Goal: Information Seeking & Learning: Learn about a topic

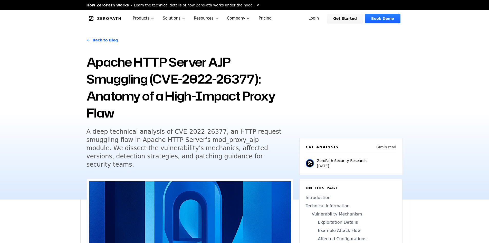
click at [176, 150] on h5 "A deep technical analysis of CVE-2022-26377, an HTTP request smuggling flaw in …" at bounding box center [185, 147] width 197 height 41
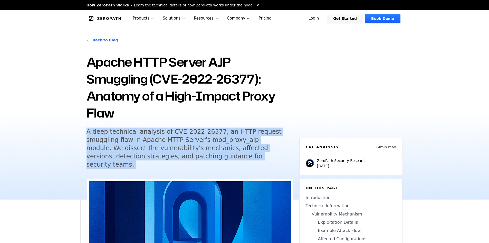
click at [176, 150] on h5 "A deep technical analysis of CVE-2022-26377, an HTTP request smuggling flaw in …" at bounding box center [185, 147] width 197 height 41
click at [143, 149] on h5 "A deep technical analysis of CVE-2022-26377, an HTTP request smuggling flaw in …" at bounding box center [185, 147] width 197 height 41
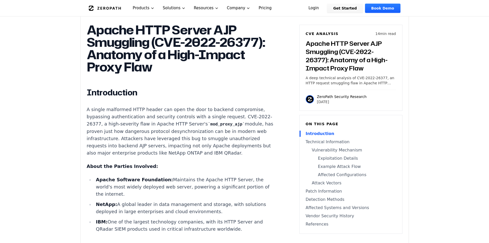
scroll to position [359, 0]
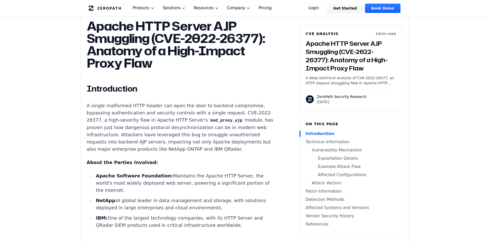
click at [142, 123] on p "A single malformed HTTP header can open the door to backend compromise, bypassi…" at bounding box center [182, 127] width 191 height 51
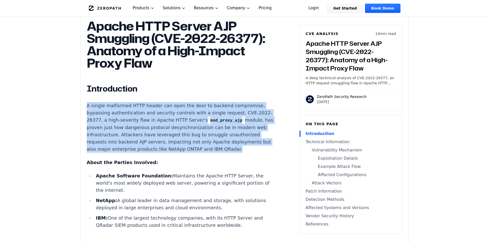
click at [142, 123] on p "A single malformed HTTP header can open the door to backend compromise, bypassi…" at bounding box center [182, 127] width 191 height 51
click at [150, 102] on p "A single malformed HTTP header can open the door to backend compromise, bypassi…" at bounding box center [182, 127] width 191 height 51
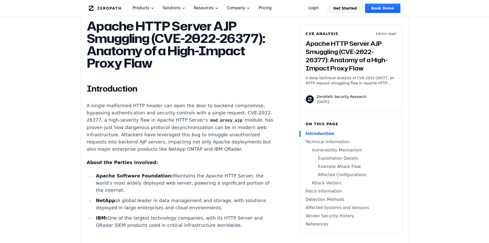
click at [104, 102] on p "A single malformed HTTP header can open the door to backend compromise, bypassi…" at bounding box center [182, 127] width 191 height 51
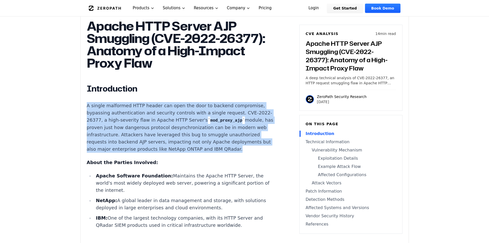
click at [104, 102] on p "A single malformed HTTP header can open the door to backend compromise, bypassi…" at bounding box center [182, 127] width 191 height 51
click at [159, 102] on p "A single malformed HTTP header can open the door to backend compromise, bypassi…" at bounding box center [182, 127] width 191 height 51
click at [124, 115] on p "A single malformed HTTP header can open the door to backend compromise, bypassi…" at bounding box center [182, 127] width 191 height 51
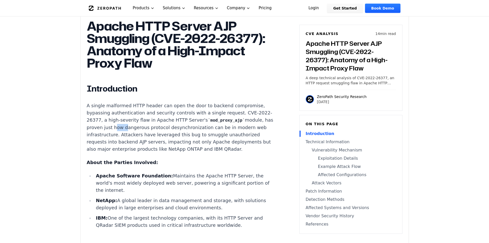
click at [124, 115] on p "A single malformed HTTP header can open the door to backend compromise, bypassi…" at bounding box center [182, 127] width 191 height 51
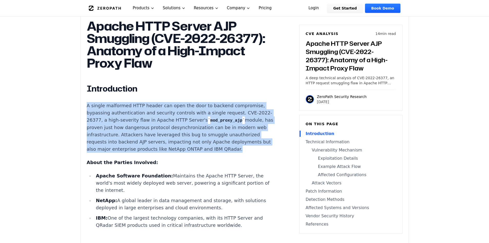
click at [124, 115] on p "A single malformed HTTP header can open the door to backend compromise, bypassi…" at bounding box center [182, 127] width 191 height 51
click at [148, 107] on p "A single malformed HTTP header can open the door to backend compromise, bypassi…" at bounding box center [182, 127] width 191 height 51
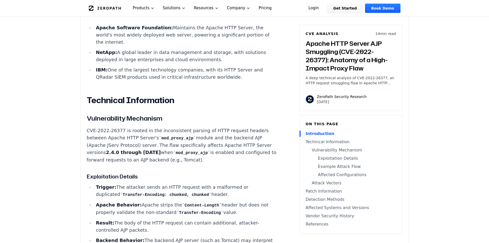
scroll to position [531, 0]
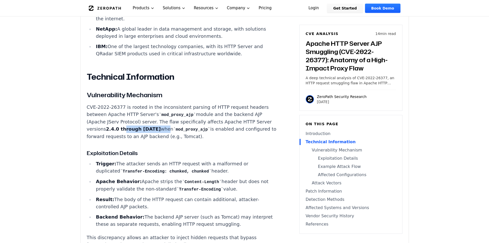
drag, startPoint x: 120, startPoint y: 118, endPoint x: 154, endPoint y: 114, distance: 33.3
click at [154, 114] on p "CVE-2022-26377 is rooted in the inconsistent parsing of HTTP request headers be…" at bounding box center [182, 121] width 191 height 36
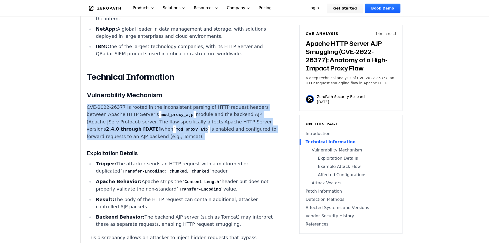
click at [154, 114] on p "CVE-2022-26377 is rooted in the inconsistent parsing of HTTP request headers be…" at bounding box center [182, 121] width 191 height 36
click at [225, 110] on p "CVE-2022-26377 is rooted in the inconsistent parsing of HTTP request headers be…" at bounding box center [182, 121] width 191 height 36
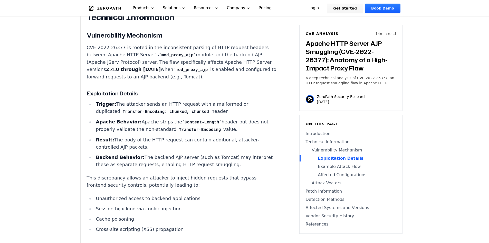
scroll to position [599, 0]
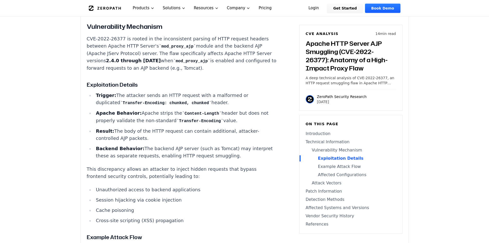
click at [113, 110] on strong "Apache Behavior:" at bounding box center [119, 112] width 46 height 5
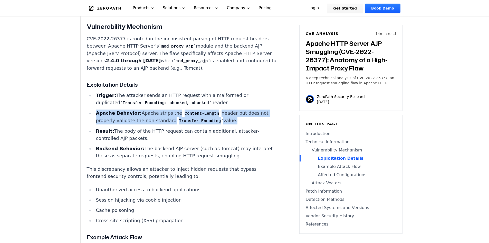
drag, startPoint x: 113, startPoint y: 97, endPoint x: 120, endPoint y: 97, distance: 7.4
click at [112, 110] on strong "Apache Behavior:" at bounding box center [119, 112] width 46 height 5
click at [243, 109] on li "Apache Behavior: Apache strips the Content-Length header but does not properly …" at bounding box center [186, 116] width 184 height 15
click at [242, 109] on li "Apache Behavior: Apache strips the Content-Length header but does not properly …" at bounding box center [186, 116] width 184 height 15
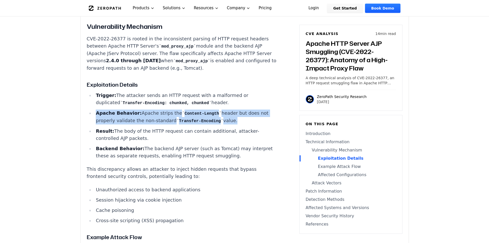
click at [223, 109] on li "Apache Behavior: Apache strips the Content-Length header but does not properly …" at bounding box center [186, 116] width 184 height 15
click at [161, 109] on li "Apache Behavior: Apache strips the Content-Length header but does not properly …" at bounding box center [186, 116] width 184 height 15
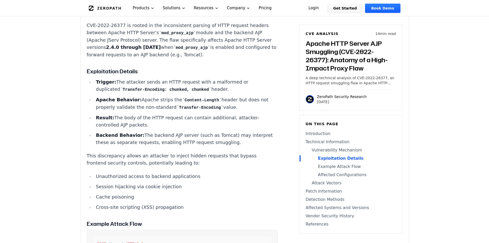
scroll to position [633, 0]
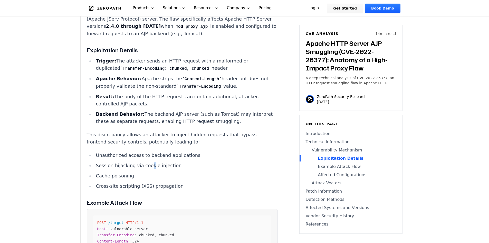
click at [146, 151] on ul "Unauthorized access to backend applications Session hijacking via cookie inject…" at bounding box center [182, 170] width 191 height 38
click at [146, 162] on li "Session hijacking via cookie injection" at bounding box center [186, 165] width 184 height 7
click at [240, 182] on li "Cross-site scripting (XSS) propagation" at bounding box center [186, 185] width 184 height 7
click at [149, 131] on p "This discrepancy allows an attacker to inject hidden requests that bypass front…" at bounding box center [182, 138] width 191 height 14
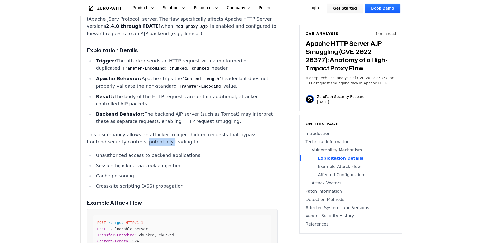
click at [149, 131] on p "This discrepancy allows an attacker to inject hidden requests that bypass front…" at bounding box center [182, 138] width 191 height 14
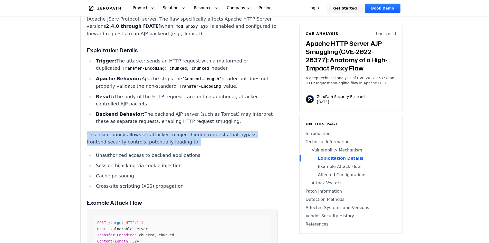
click at [149, 131] on p "This discrepancy allows an attacker to inject hidden requests that bypass front…" at bounding box center [182, 138] width 191 height 14
click at [158, 131] on p "This discrepancy allows an attacker to inject hidden requests that bypass front…" at bounding box center [182, 138] width 191 height 14
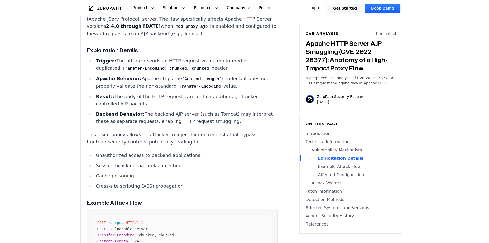
click at [150, 110] on li "Backend Behavior: The backend AJP server (such as Tomcat) may interpret these a…" at bounding box center [186, 117] width 184 height 14
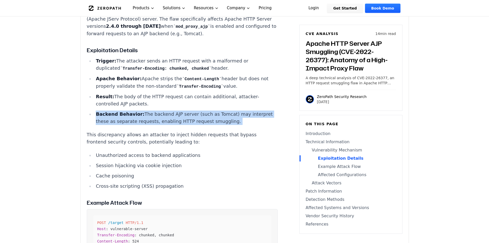
click at [150, 110] on li "Backend Behavior: The backend AJP server (such as Tomcat) may interpret these a…" at bounding box center [186, 117] width 184 height 14
click at [188, 110] on li "Backend Behavior: The backend AJP server (such as Tomcat) may interpret these a…" at bounding box center [186, 117] width 184 height 14
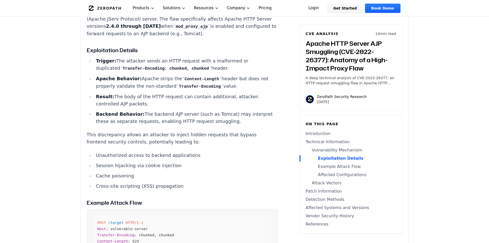
click at [115, 110] on li "Backend Behavior: The backend AJP server (such as Tomcat) may interpret these a…" at bounding box center [186, 117] width 184 height 14
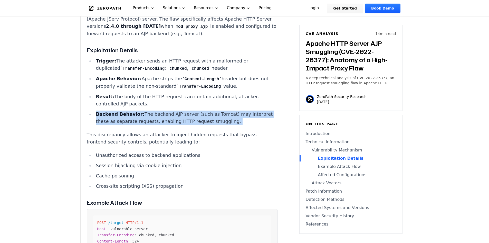
click at [115, 110] on li "Backend Behavior: The backend AJP server (such as Tomcat) may interpret these a…" at bounding box center [186, 117] width 184 height 14
click at [148, 110] on li "Backend Behavior: The backend AJP server (such as Tomcat) may interpret these a…" at bounding box center [186, 117] width 184 height 14
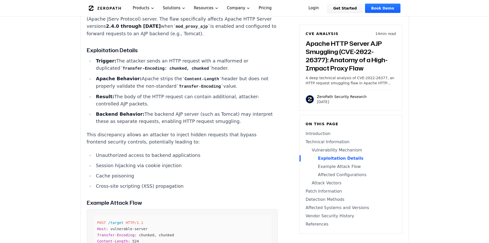
click at [142, 151] on li "Unauthorized access to backend applications" at bounding box center [186, 154] width 184 height 7
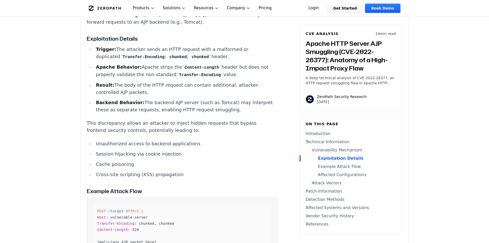
scroll to position [650, 0]
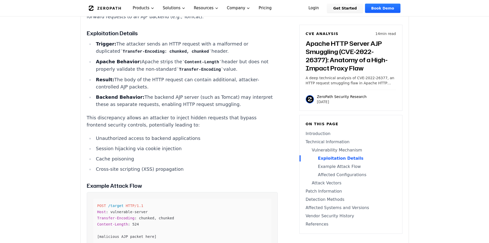
click at [137, 114] on p "This discrepancy allows an attacker to inject hidden requests that bypass front…" at bounding box center [182, 121] width 191 height 14
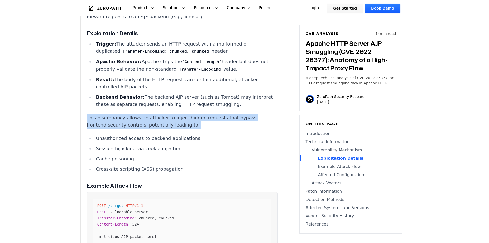
click at [137, 114] on p "This discrepancy allows an attacker to inject hidden requests that bypass front…" at bounding box center [182, 121] width 191 height 14
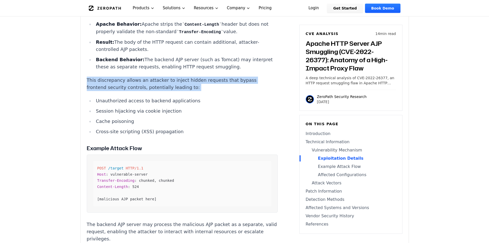
scroll to position [702, 0]
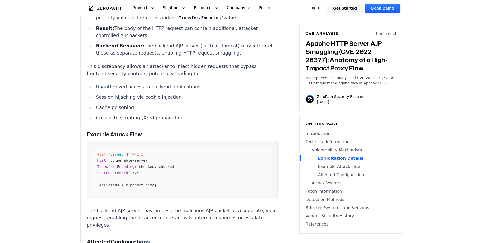
click at [131, 114] on li "Cross-site scripting (XSS) propagation" at bounding box center [186, 117] width 184 height 7
click at [136, 130] on h4 "Example Attack Flow" at bounding box center [182, 134] width 191 height 8
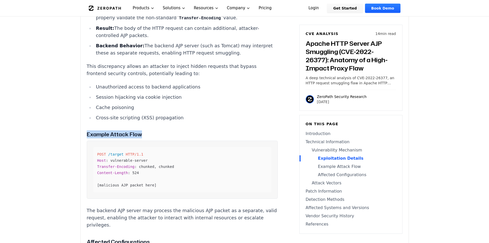
click at [136, 130] on h4 "Example Attack Flow" at bounding box center [182, 134] width 191 height 8
click at [208, 140] on pre "POST /target HTTP/1.1 Host : vulnerable-server Transfer-Encoding : chunked, chu…" at bounding box center [182, 169] width 191 height 58
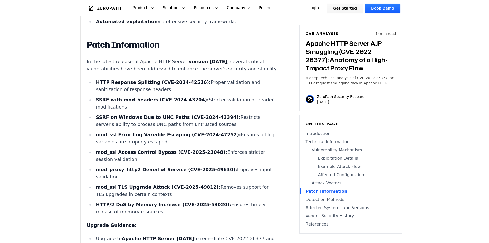
scroll to position [1010, 0]
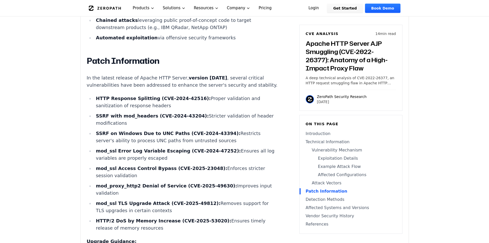
click at [107, 113] on strong "SSRF with mod_headers (CVE-2024-43204):" at bounding box center [152, 115] width 113 height 5
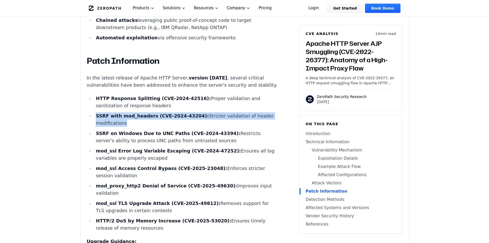
click at [107, 113] on strong "SSRF with mod_headers (CVE-2024-43204):" at bounding box center [152, 115] width 113 height 5
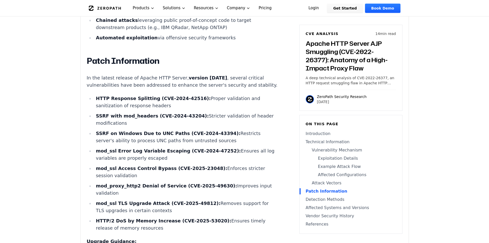
click at [179, 102] on li "HTTP Response Splitting (CVE-2024-42516): Proper validation and sanitization of…" at bounding box center [186, 102] width 184 height 14
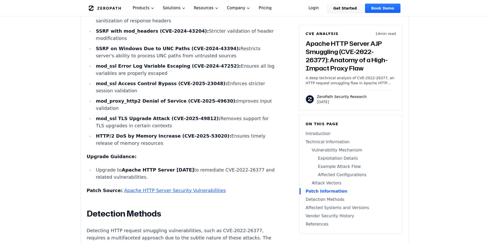
scroll to position [1095, 0]
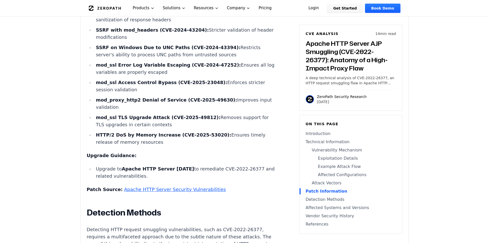
click at [212, 165] on li "Upgrade to Apache HTTP Server [DATE] to remediate CVE-2022-26377 and related vu…" at bounding box center [186, 172] width 184 height 14
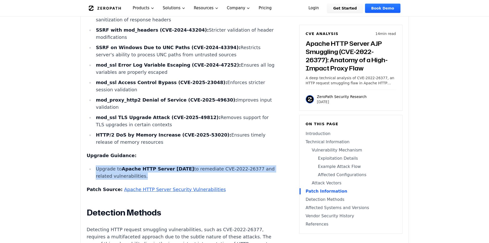
click at [212, 165] on li "Upgrade to Apache HTTP Server [DATE] to remediate CVE-2022-26377 and related vu…" at bounding box center [186, 172] width 184 height 14
click at [184, 165] on li "Upgrade to Apache HTTP Server [DATE] to remediate CVE-2022-26377 and related vu…" at bounding box center [186, 172] width 184 height 14
click at [202, 165] on li "Upgrade to Apache HTTP Server [DATE] to remediate CVE-2022-26377 and related vu…" at bounding box center [186, 172] width 184 height 14
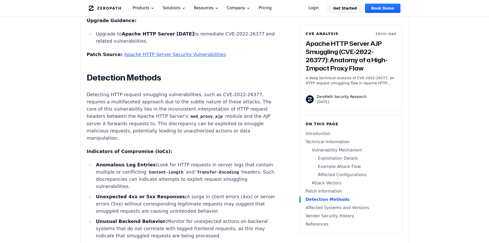
scroll to position [1249, 0]
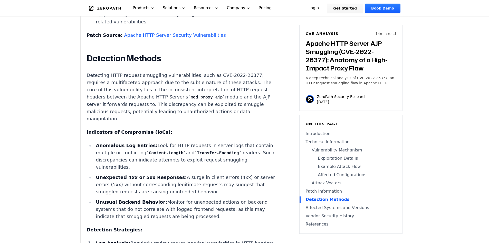
click at [171, 182] on li "Unexpected 4xx or 5xx Responses: A surge in client errors (4xx) or server error…" at bounding box center [186, 185] width 184 height 22
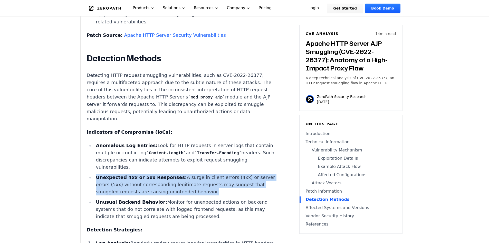
click at [171, 182] on li "Unexpected 4xx or 5xx Responses: A surge in client errors (4xx) or server error…" at bounding box center [186, 185] width 184 height 22
click at [206, 174] on li "Unexpected 4xx or 5xx Responses: A surge in client errors (4xx) or server error…" at bounding box center [186, 185] width 184 height 22
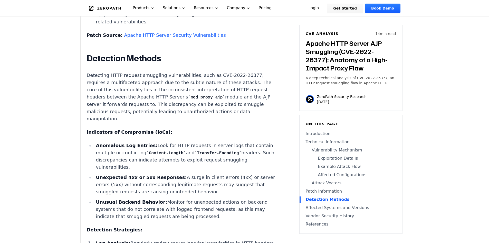
click at [206, 174] on li "Unexpected 4xx or 5xx Responses: A surge in client errors (4xx) or server error…" at bounding box center [186, 185] width 184 height 22
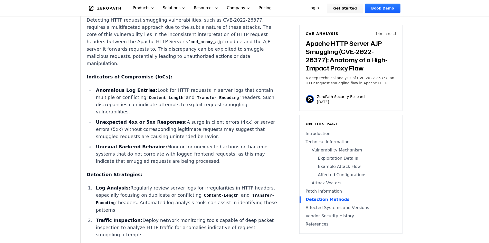
scroll to position [1352, 0]
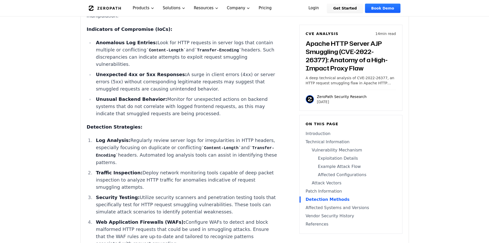
click at [126, 144] on li "Log Analysis: Regularly review server logs for irregularities in HTTP headers, …" at bounding box center [186, 151] width 184 height 29
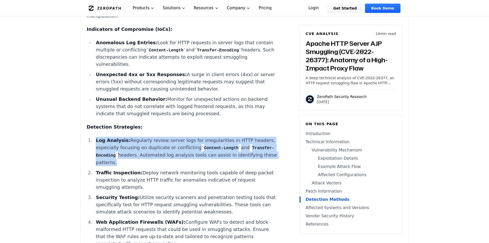
click at [126, 144] on li "Log Analysis: Regularly review server logs for irregularities in HTTP headers, …" at bounding box center [186, 151] width 184 height 29
click at [209, 145] on li "Log Analysis: Regularly review server logs for irregularities in HTTP headers, …" at bounding box center [186, 151] width 184 height 29
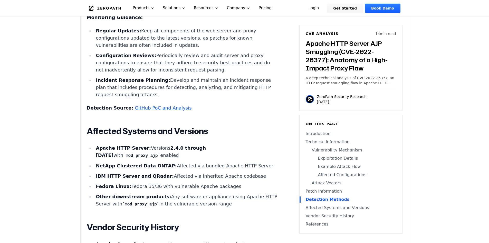
scroll to position [1592, 0]
click at [160, 153] on code "mod_proxy_ajp" at bounding box center [141, 155] width 37 height 5
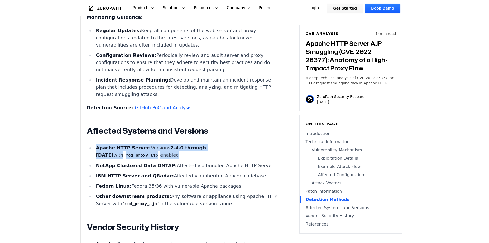
click at [160, 153] on code "mod_proxy_ajp" at bounding box center [141, 155] width 37 height 5
click at [160, 145] on li "Apache HTTP Server: Versions 2.4.0 through 2.4.53 with mod_proxy_ajp enabled" at bounding box center [186, 151] width 184 height 15
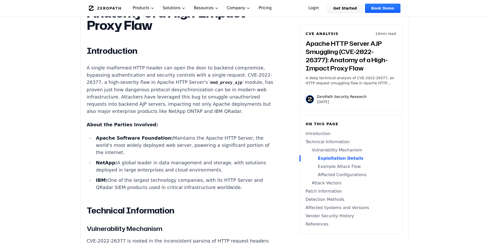
scroll to position [0, 0]
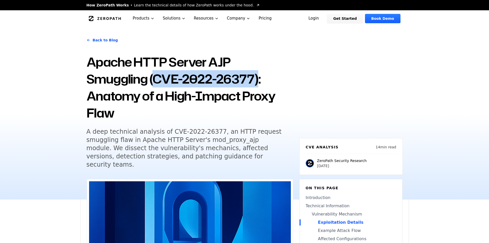
drag, startPoint x: 153, startPoint y: 80, endPoint x: 256, endPoint y: 77, distance: 103.2
click at [256, 77] on h1 "Apache HTTP Server AJP Smuggling (CVE-2022-26377): Anatomy of a High-Impact Pro…" at bounding box center [190, 87] width 207 height 68
click at [254, 78] on h1 "Apache HTTP Server AJP Smuggling (CVE-2022-26377): Anatomy of a High-Impact Pro…" at bounding box center [190, 87] width 207 height 68
click at [253, 78] on h1 "Apache HTTP Server AJP Smuggling (CVE-2022-26377): Anatomy of a High-Impact Pro…" at bounding box center [190, 87] width 207 height 68
drag, startPoint x: 253, startPoint y: 79, endPoint x: 154, endPoint y: 78, distance: 99.1
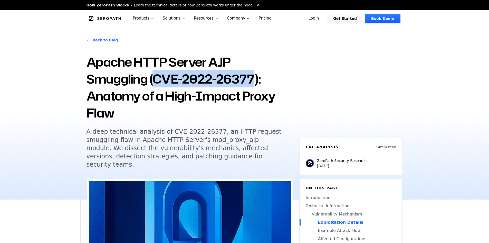
click at [154, 78] on h1 "Apache HTTP Server AJP Smuggling (CVE-2022-26377): Anatomy of a High-Impact Pro…" at bounding box center [190, 87] width 207 height 68
copy h1 "CVE-2022-26377"
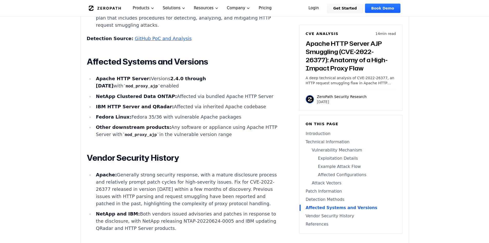
scroll to position [1660, 0]
drag, startPoint x: 183, startPoint y: 184, endPoint x: 160, endPoint y: 181, distance: 23.0
click at [160, 181] on li "Apache: Generally strong security response, with a mature disclosure process an…" at bounding box center [186, 189] width 184 height 36
click at [158, 181] on li "Apache: Generally strong security response, with a mature disclosure process an…" at bounding box center [186, 189] width 184 height 36
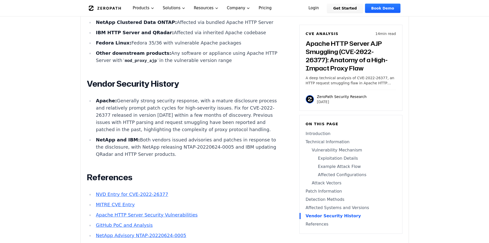
scroll to position [1728, 0]
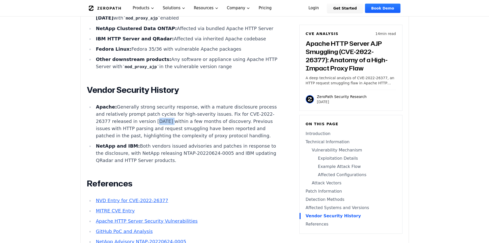
drag, startPoint x: 183, startPoint y: 114, endPoint x: 171, endPoint y: 114, distance: 12.1
click at [171, 114] on li "Apache: Generally strong security response, with a mature disclosure process an…" at bounding box center [186, 121] width 184 height 36
copy li "2.4.54"
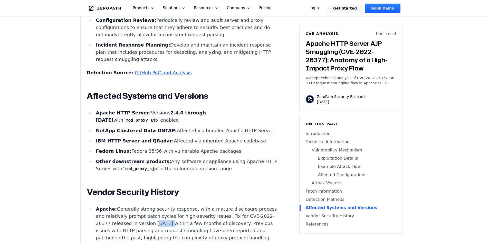
scroll to position [1626, 0]
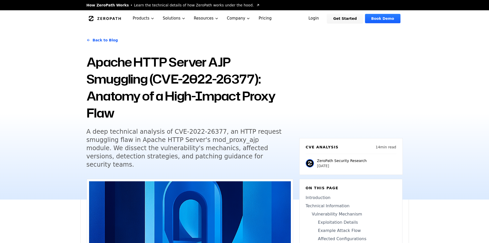
click at [181, 137] on h5 "A deep technical analysis of CVE-2022-26377, an HTTP request smuggling flaw in …" at bounding box center [185, 147] width 197 height 41
drag, startPoint x: 162, startPoint y: 133, endPoint x: 194, endPoint y: 129, distance: 32.6
click at [194, 129] on h5 "A deep technical analysis of CVE-2022-26377, an HTTP request smuggling flaw in …" at bounding box center [185, 147] width 197 height 41
click at [192, 130] on h5 "A deep technical analysis of CVE-2022-26377, an HTTP request smuggling flaw in …" at bounding box center [185, 147] width 197 height 41
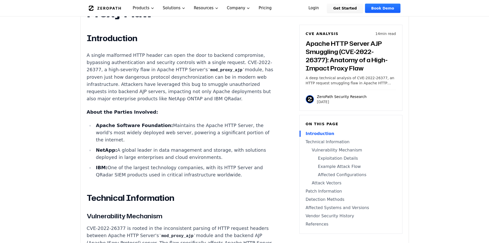
scroll to position [411, 0]
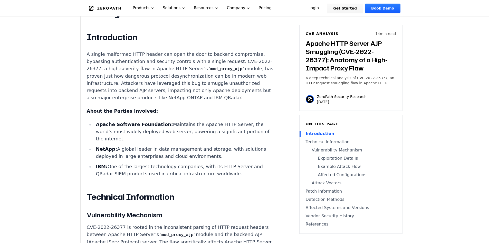
click at [173, 68] on p "A single malformed HTTP header can open the door to backend compromise, bypassi…" at bounding box center [182, 76] width 191 height 51
click at [159, 210] on h3 "Vulnerability Mechanism" at bounding box center [182, 214] width 191 height 9
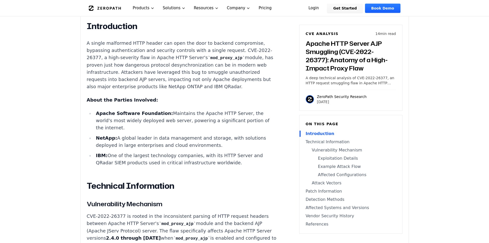
scroll to position [428, 0]
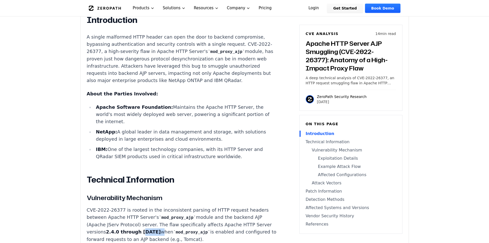
drag, startPoint x: 148, startPoint y: 217, endPoint x: 137, endPoint y: 218, distance: 10.6
click at [137, 218] on p "CVE-2022-26377 is rooted in the inconsistent parsing of HTTP request headers be…" at bounding box center [182, 224] width 191 height 36
click at [137, 229] on strong "2.4.0 through [DATE]" at bounding box center [133, 231] width 55 height 5
drag, startPoint x: 129, startPoint y: 220, endPoint x: 145, endPoint y: 219, distance: 15.9
click at [145, 229] on strong "2.4.0 through [DATE]" at bounding box center [133, 231] width 55 height 5
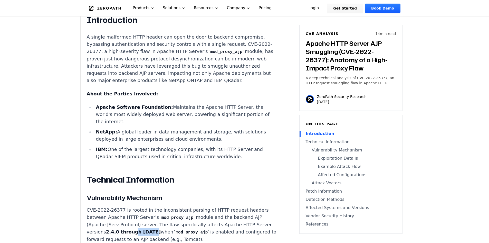
click at [145, 229] on strong "2.4.0 through [DATE]" at bounding box center [133, 231] width 55 height 5
drag, startPoint x: 148, startPoint y: 218, endPoint x: 103, endPoint y: 218, distance: 44.9
click at [103, 218] on p "CVE-2022-26377 is rooted in the inconsistent parsing of HTTP request headers be…" at bounding box center [182, 224] width 191 height 36
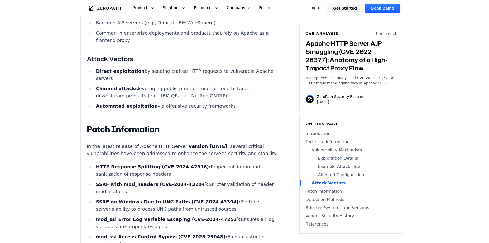
scroll to position [1078, 0]
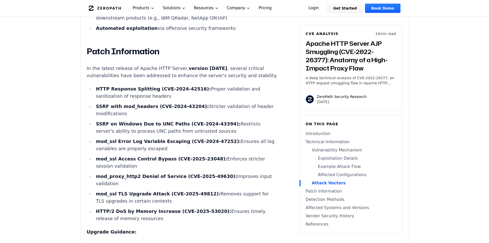
drag, startPoint x: 134, startPoint y: 184, endPoint x: 135, endPoint y: 180, distance: 3.2
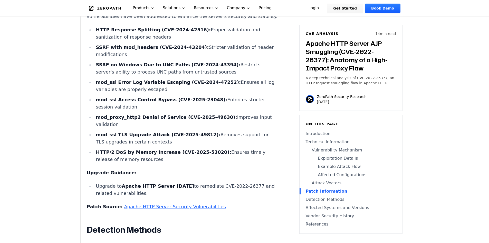
drag, startPoint x: 135, startPoint y: 180, endPoint x: 109, endPoint y: 157, distance: 35.2
click at [109, 157] on div "Apache HTTP Server AJP Smuggling (CVE-2022-26377): Anatomy of a High-Impact Pro…" at bounding box center [182, 130] width 191 height 1659
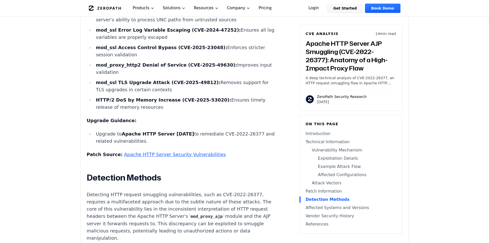
scroll to position [1129, 0]
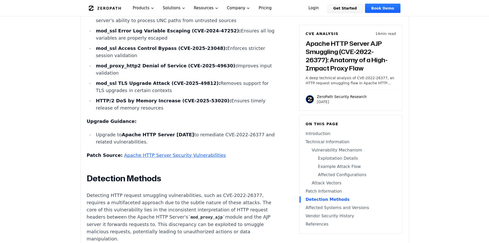
click at [105, 131] on li "Upgrade to Apache HTTP Server [DATE] to remediate CVE-2022-26377 and related vu…" at bounding box center [186, 138] width 184 height 14
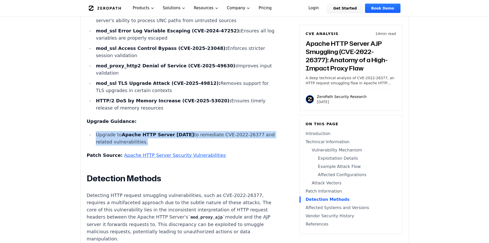
drag, startPoint x: 105, startPoint y: 127, endPoint x: 124, endPoint y: 128, distance: 19.1
click at [105, 131] on li "Upgrade to Apache HTTP Server [DATE] to remediate CVE-2022-26377 and related vu…" at bounding box center [186, 138] width 184 height 14
click at [137, 132] on strong "Apache HTTP Server [DATE]" at bounding box center [158, 134] width 72 height 5
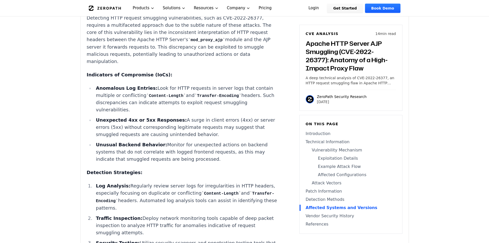
scroll to position [1301, 0]
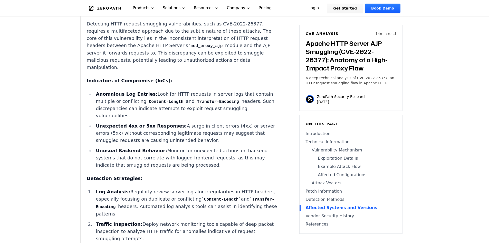
click at [349, 80] on p "A deep technical analysis of CVE-2022-26377, an HTTP request smuggling flaw in …" at bounding box center [351, 80] width 90 height 10
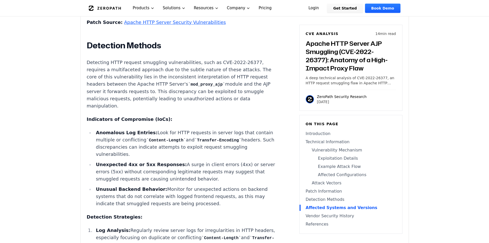
scroll to position [1181, 0]
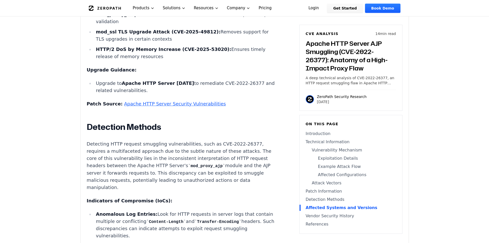
click at [219, 80] on li "Upgrade to Apache HTTP Server [DATE] to remediate CVE-2022-26377 and related vu…" at bounding box center [186, 87] width 184 height 14
click at [206, 81] on li "Upgrade to Apache HTTP Server [DATE] to remediate CVE-2022-26377 and related vu…" at bounding box center [186, 87] width 184 height 14
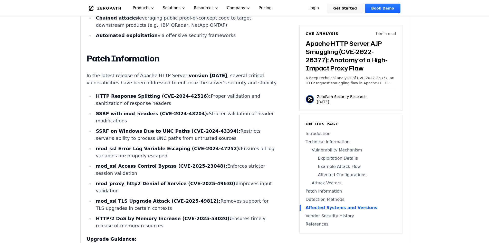
scroll to position [1010, 0]
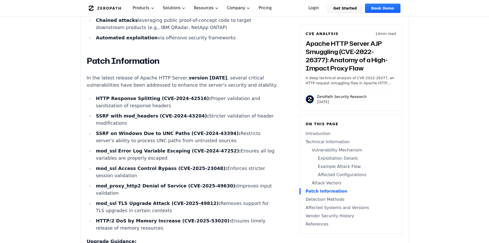
click at [110, 74] on p "In the latest release of Apache HTTP Server, version [DATE] , several critical …" at bounding box center [182, 81] width 191 height 14
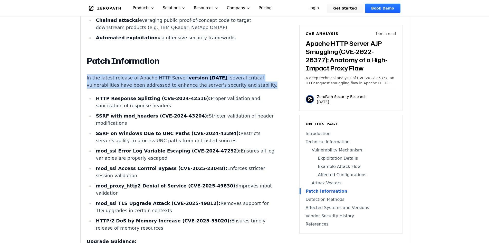
click at [110, 74] on p "In the latest release of Apache HTTP Server, version [DATE] , several critical …" at bounding box center [182, 81] width 191 height 14
click at [180, 79] on p "In the latest release of Apache HTTP Server, version [DATE] , several critical …" at bounding box center [182, 81] width 191 height 14
click at [180, 80] on p "In the latest release of Apache HTTP Server, version [DATE] , several critical …" at bounding box center [182, 81] width 191 height 14
drag, startPoint x: 180, startPoint y: 80, endPoint x: 174, endPoint y: 83, distance: 6.8
click at [179, 80] on p "In the latest release of Apache HTTP Server, version [DATE] , several critical …" at bounding box center [182, 81] width 191 height 14
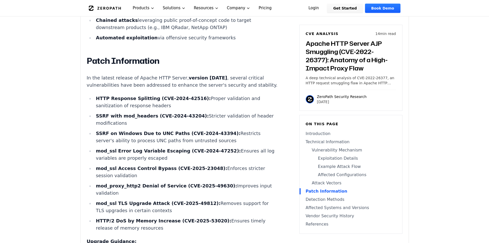
click at [142, 95] on strong "HTTP Response Splitting (CVE-2024-42516):" at bounding box center [153, 97] width 115 height 5
click at [148, 113] on strong "SSRF with mod_headers (CVE-2024-43204):" at bounding box center [152, 115] width 113 height 5
click at [126, 165] on strong "mod_ssl Access Control Bypass (CVE-2025-23048):" at bounding box center [161, 167] width 131 height 5
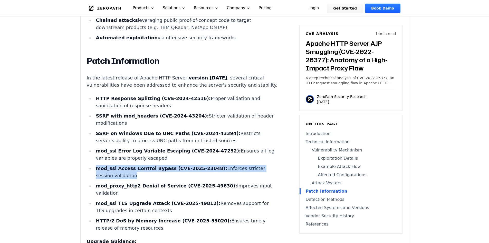
click at [126, 165] on strong "mod_ssl Access Control Bypass (CVE-2025-23048):" at bounding box center [161, 167] width 131 height 5
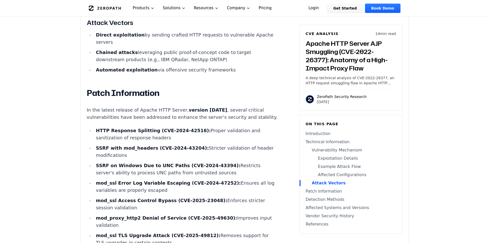
scroll to position [1027, 0]
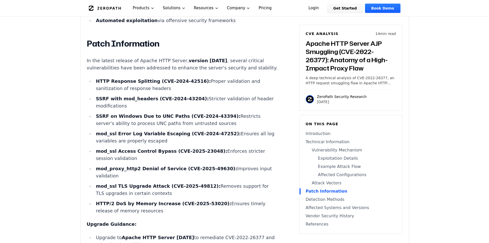
click at [133, 78] on strong "HTTP Response Splitting (CVE-2024-42516):" at bounding box center [153, 80] width 115 height 5
click at [174, 81] on li "HTTP Response Splitting (CVE-2024-42516): Proper validation and sanitization of…" at bounding box center [186, 85] width 184 height 14
drag, startPoint x: 150, startPoint y: 76, endPoint x: 173, endPoint y: 75, distance: 23.1
click at [173, 78] on strong "HTTP Response Splitting (CVE-2024-42516):" at bounding box center [153, 80] width 115 height 5
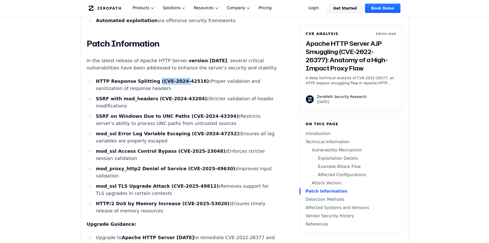
click at [173, 78] on strong "HTTP Response Splitting (CVE-2024-42516):" at bounding box center [153, 80] width 115 height 5
drag, startPoint x: 184, startPoint y: 73, endPoint x: 150, endPoint y: 73, distance: 34.4
click at [150, 78] on strong "HTTP Response Splitting (CVE-2024-42516):" at bounding box center [153, 80] width 115 height 5
click at [160, 78] on strong "HTTP Response Splitting (CVE-2024-42516):" at bounding box center [153, 80] width 115 height 5
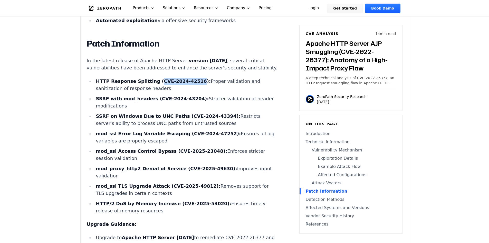
drag, startPoint x: 151, startPoint y: 73, endPoint x: 184, endPoint y: 74, distance: 32.1
click at [184, 78] on strong "HTTP Response Splitting (CVE-2024-42516):" at bounding box center [153, 80] width 115 height 5
drag, startPoint x: 184, startPoint y: 74, endPoint x: 151, endPoint y: 74, distance: 32.6
click at [151, 78] on strong "HTTP Response Splitting (CVE-2024-42516):" at bounding box center [153, 80] width 115 height 5
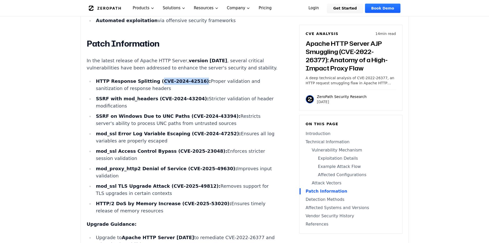
click at [151, 78] on strong "HTTP Response Splitting (CVE-2024-42516):" at bounding box center [153, 80] width 115 height 5
click at [169, 70] on div "Apache HTTP Server AJP Smuggling (CVE-2022-26377): Anatomy of a High-Impact Pro…" at bounding box center [182, 181] width 191 height 1659
drag, startPoint x: 449, startPoint y: 83, endPoint x: 369, endPoint y: 63, distance: 82.9
click at [449, 83] on main "How ZeroPath Works Learn the technical details of how ZeroPath works under the …" at bounding box center [244, 245] width 489 height 2545
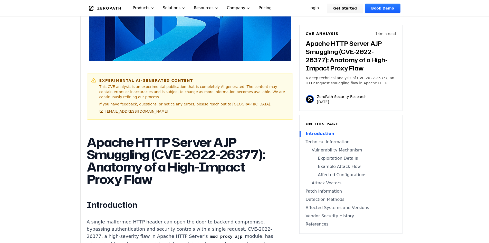
scroll to position [188, 0]
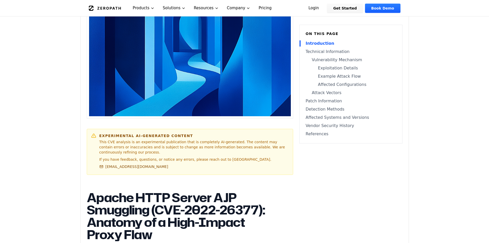
click at [145, 139] on p "This CVE analysis is an experimental publication that is completely AI-generate…" at bounding box center [193, 146] width 189 height 15
click at [144, 139] on p "This CVE analysis is an experimental publication that is completely AI-generate…" at bounding box center [193, 146] width 189 height 15
click at [144, 133] on div "Experimental AI-Generated Content This CVE analysis is an experimental publicat…" at bounding box center [193, 151] width 189 height 37
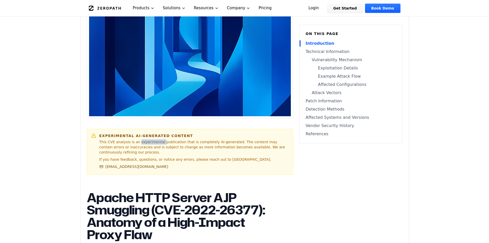
click at [144, 133] on div "Experimental AI-Generated Content This CVE analysis is an experimental publicat…" at bounding box center [193, 151] width 189 height 37
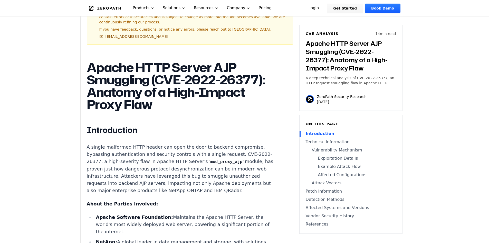
scroll to position [325, 0]
